Goal: Use online tool/utility: Utilize a website feature to perform a specific function

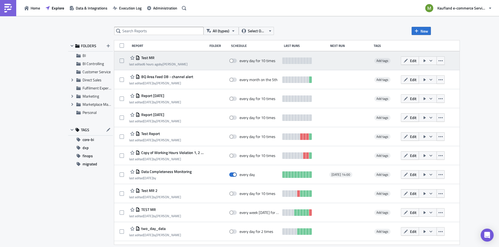
click at [151, 57] on span "Test MR" at bounding box center [147, 57] width 15 height 5
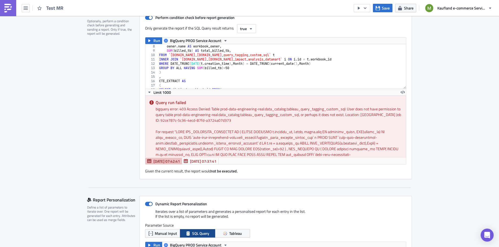
scroll to position [27, 0]
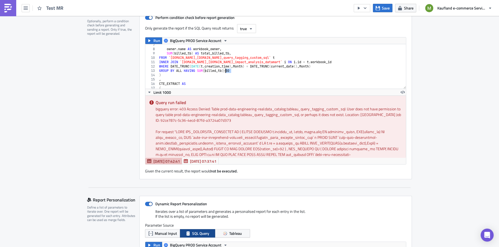
drag, startPoint x: 232, startPoint y: 71, endPoint x: 223, endPoint y: 71, distance: 8.7
click at [223, 71] on div "owner . name AS workbook_owner , SUM ( billed_tb ) AS total_billed_tb , FROM `[…" at bounding box center [279, 69] width 243 height 53
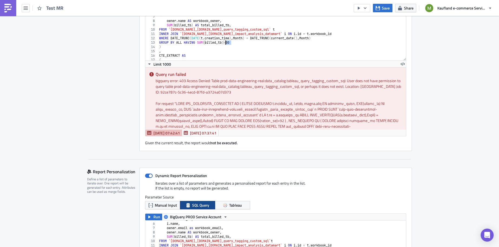
scroll to position [115, 0]
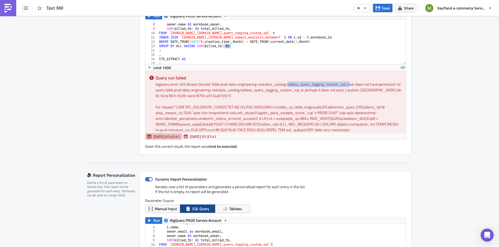
drag, startPoint x: 286, startPoint y: 82, endPoint x: 348, endPoint y: 83, distance: 62.8
click at [348, 83] on div "bigquery error: 403 Access Denied: Table prod-data-engineering-real:data_catalo…" at bounding box center [279, 89] width 246 height 17
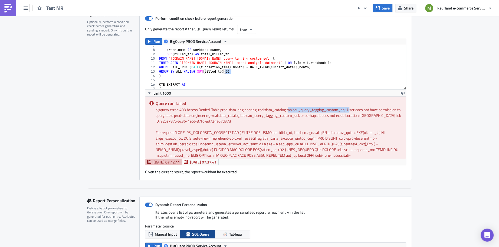
scroll to position [86, 0]
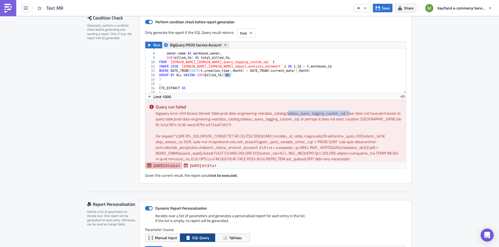
click at [223, 44] on icon "button" at bounding box center [225, 45] width 4 height 4
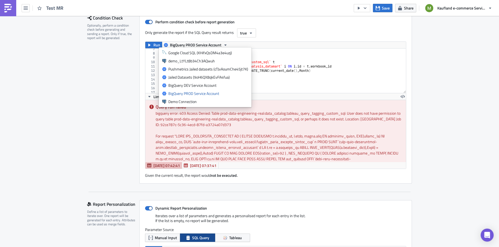
click at [276, 74] on div "owner . name AS workbook_owner , SUM ( billed_tb ) AS total_billed_tb , FROM `[…" at bounding box center [279, 73] width 243 height 53
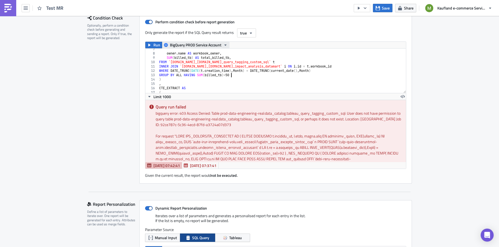
click at [224, 45] on icon "button" at bounding box center [225, 45] width 4 height 4
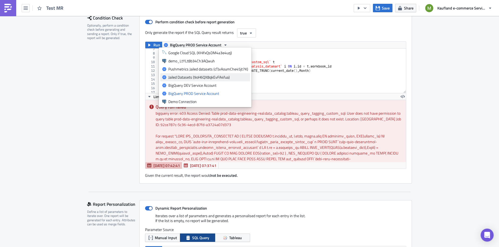
click at [206, 77] on div "Jailed Datasets (9oH6QX8qkEvFA4fua)" at bounding box center [208, 76] width 80 height 5
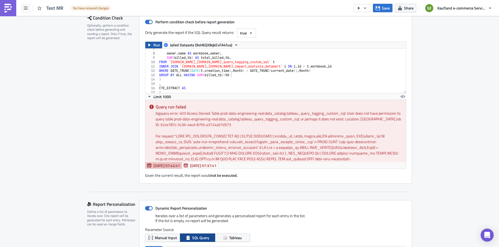
click at [149, 44] on button "Run" at bounding box center [153, 45] width 17 height 6
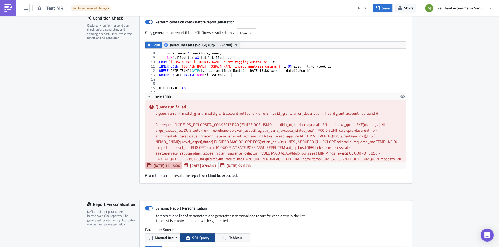
click at [234, 43] on icon "button" at bounding box center [236, 45] width 4 height 4
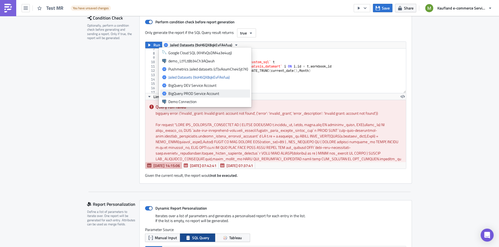
click at [196, 92] on div "BigQuery PROD Service Account" at bounding box center [208, 93] width 80 height 5
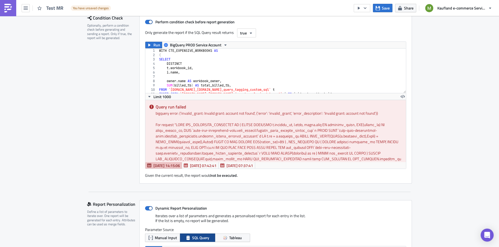
scroll to position [85, 0]
type textarea "t.workbook_id,"
click at [256, 65] on div "WITH CTE_EXPENSIVE_WORKBOOKS AS ( SELECT DISTINCT t . workbook_id , i . name , …" at bounding box center [279, 75] width 243 height 53
click at [154, 45] on span "Run" at bounding box center [157, 45] width 7 height 6
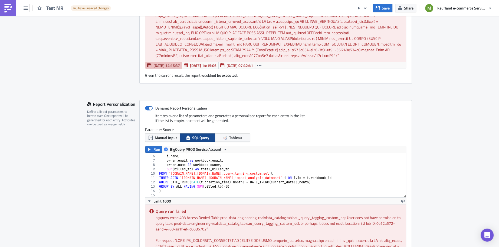
scroll to position [190, 0]
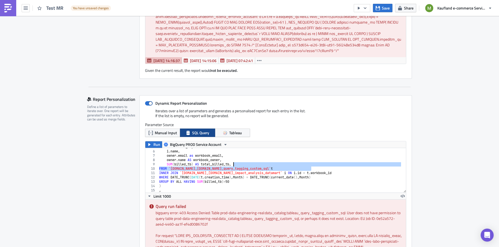
drag, startPoint x: 308, startPoint y: 167, endPoint x: 250, endPoint y: 164, distance: 58.5
click at [239, 163] on div "t . workbook_id , i . name , owner . email as workbook_email , owner . name AS …" at bounding box center [279, 171] width 243 height 53
click at [253, 165] on div "t . workbook_id , i . name , owner . email as workbook_email , owner . name AS …" at bounding box center [279, 171] width 243 height 53
type textarea "FROM `[DOMAIN_NAME]_[DOMAIN_NAME]_query_tagging_custom_sql`t"
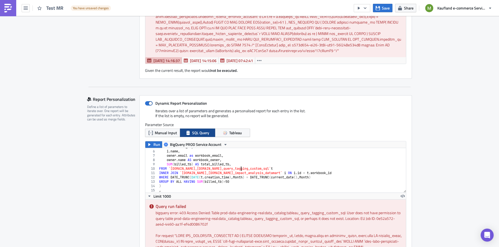
click at [239, 168] on div "t . workbook_id , i . name , owner . email as workbook_email , owner . name AS …" at bounding box center [279, 171] width 243 height 53
click at [251, 166] on div "t . workbook_id , i . name , owner . email as workbook_email , owner . name AS …" at bounding box center [279, 171] width 243 height 53
drag, startPoint x: 245, startPoint y: 168, endPoint x: 222, endPoint y: 167, distance: 23.0
click at [222, 167] on div "t . workbook_id , i . name , owner . email as workbook_email , owner . name AS …" at bounding box center [279, 171] width 243 height 53
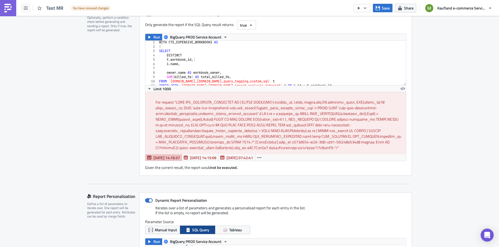
scroll to position [95, 0]
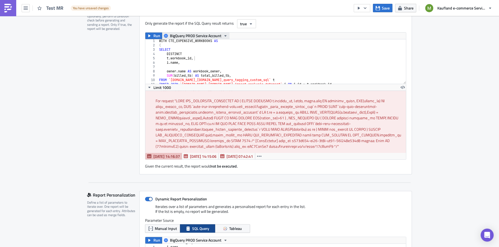
click at [219, 37] on button "BigQuery PROD Service Account" at bounding box center [196, 35] width 68 height 6
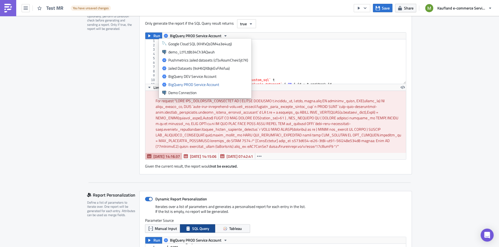
type textarea "SELECT"
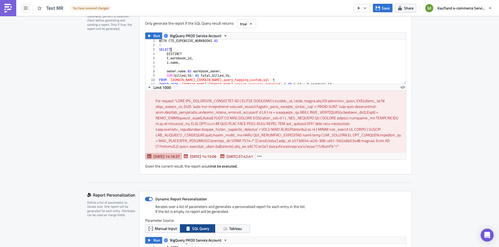
click at [278, 50] on div "WITH CTE_EXPENSIVE_WORKBOOKS AS ( SELECT DISTINCT t . workbook_id , i . name , …" at bounding box center [279, 65] width 243 height 53
click at [154, 34] on span "Run" at bounding box center [157, 35] width 7 height 6
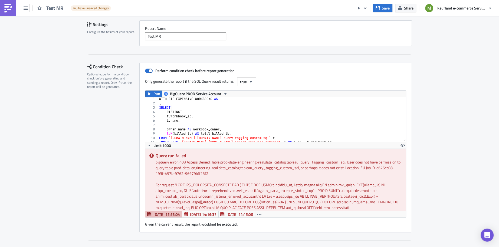
scroll to position [0, 0]
